Goal: Answer question/provide support: Share knowledge or assist other users

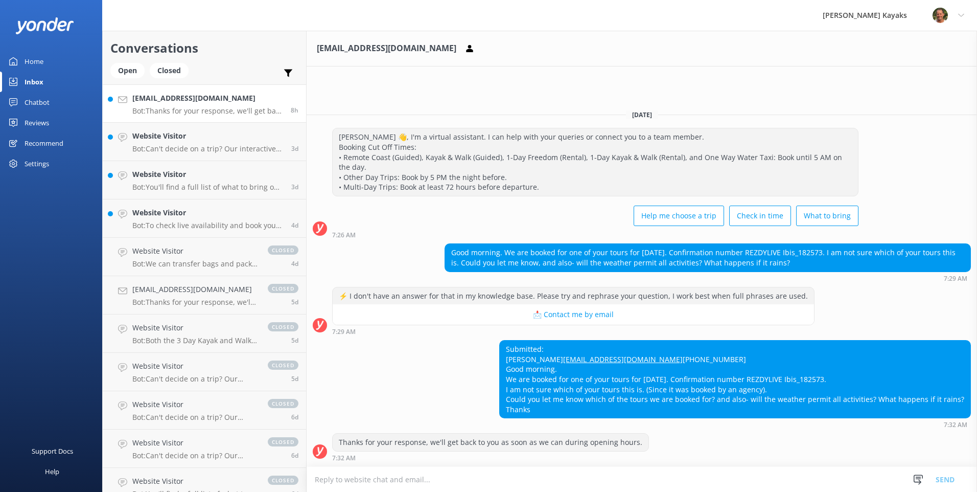
click at [43, 79] on link "Inbox" at bounding box center [51, 82] width 102 height 20
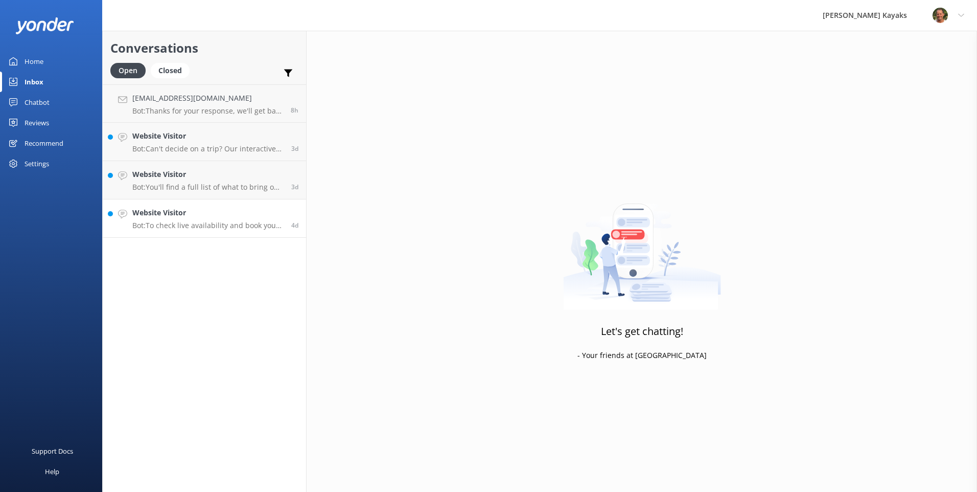
click at [174, 219] on div "Website Visitor Bot: To check live availability and book your Remote Marine Res…" at bounding box center [207, 218] width 151 height 22
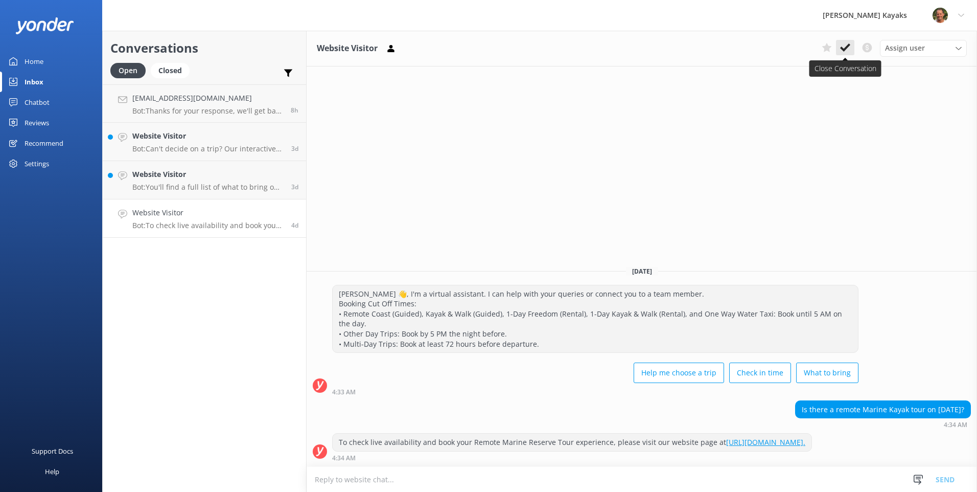
click at [841, 51] on icon at bounding box center [845, 47] width 10 height 10
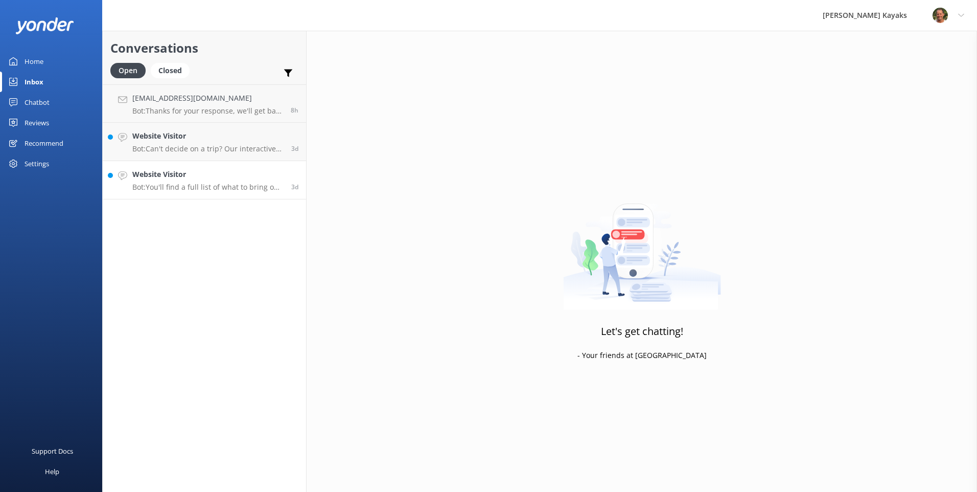
click at [181, 179] on h4 "Website Visitor" at bounding box center [207, 174] width 151 height 11
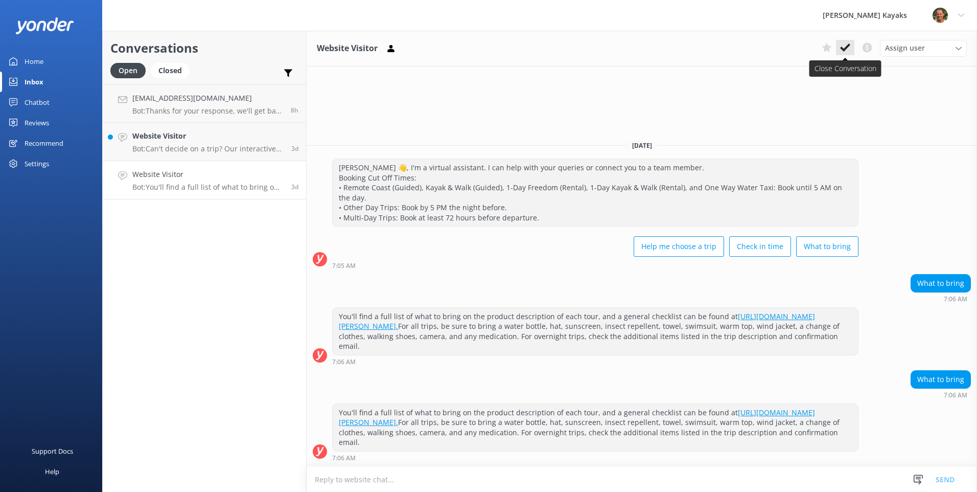
click at [843, 52] on icon at bounding box center [845, 47] width 10 height 10
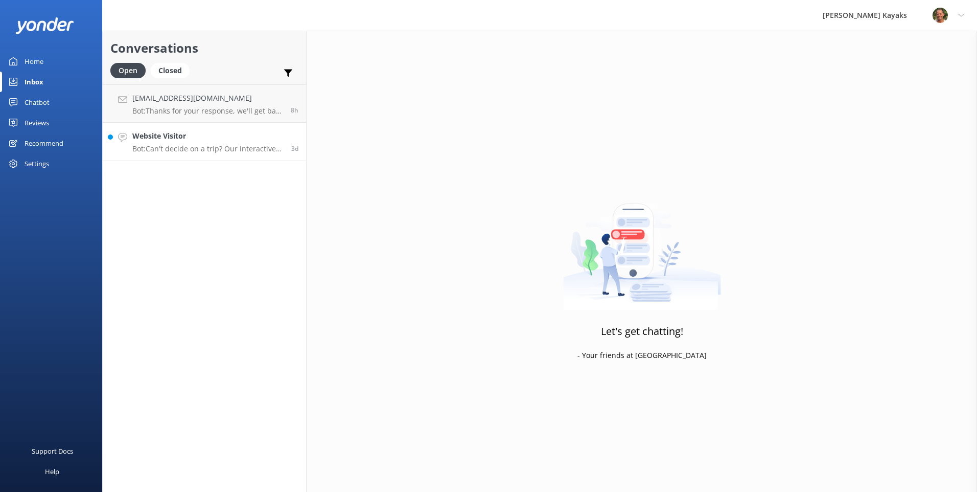
click at [159, 151] on p "Bot: Can't decide on a trip? Our interactive quiz can help recommend a great tr…" at bounding box center [207, 148] width 151 height 9
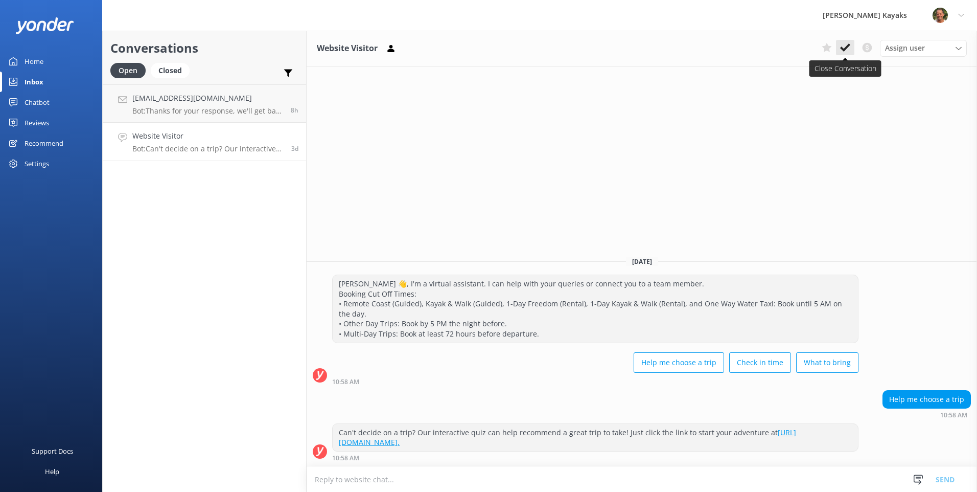
click at [842, 45] on icon at bounding box center [845, 47] width 10 height 10
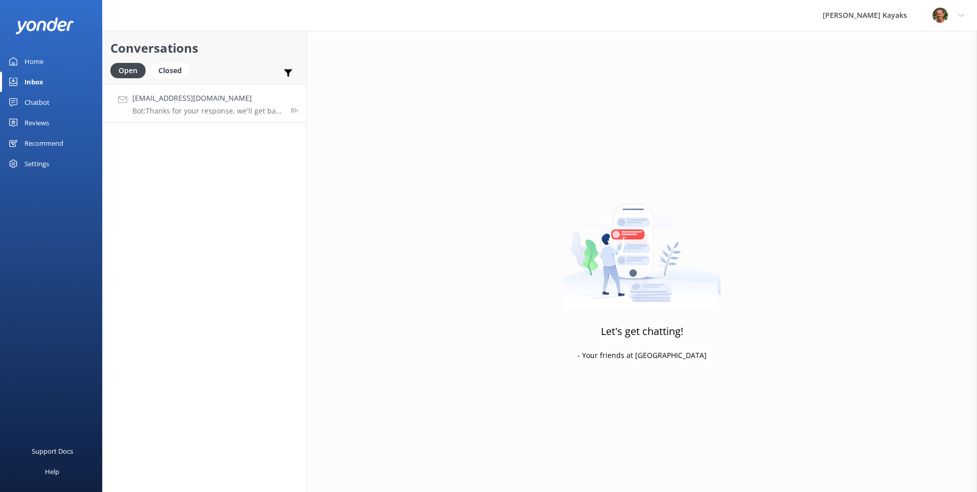
click at [179, 103] on h4 "[EMAIL_ADDRESS][DOMAIN_NAME]" at bounding box center [207, 98] width 151 height 11
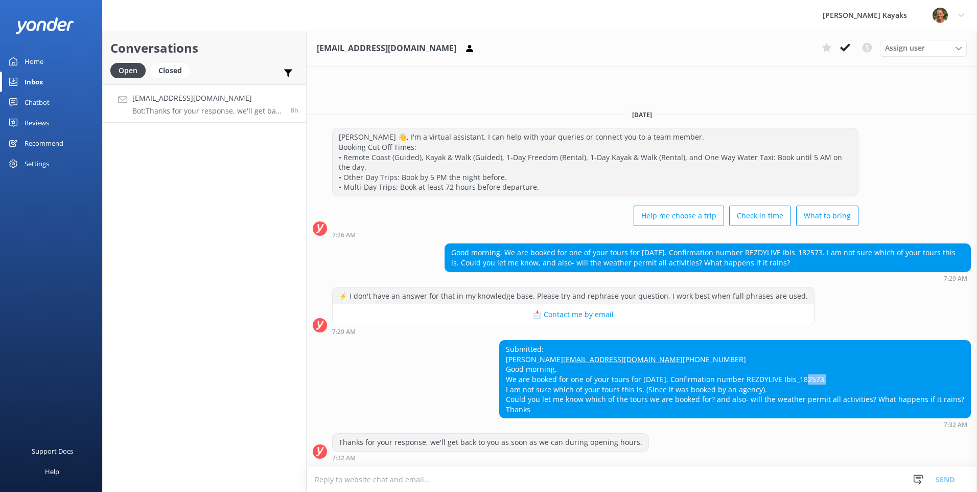
drag, startPoint x: 839, startPoint y: 378, endPoint x: 815, endPoint y: 379, distance: 23.5
click at [815, 379] on div "Submitted: [PERSON_NAME] [EMAIL_ADDRESS][DOMAIN_NAME] [PHONE_NUMBER] Good morni…" at bounding box center [735, 378] width 471 height 77
copy div "182573"
click at [566, 354] on link "[EMAIL_ADDRESS][DOMAIN_NAME]" at bounding box center [623, 359] width 120 height 10
click at [222, 102] on h4 "[EMAIL_ADDRESS][DOMAIN_NAME]" at bounding box center [207, 98] width 151 height 11
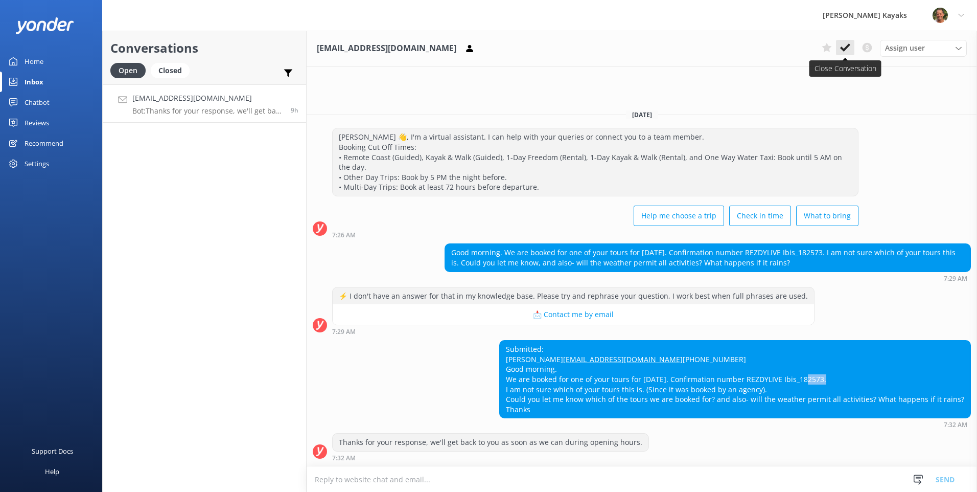
click at [850, 45] on button at bounding box center [845, 47] width 18 height 15
